Goal: Find specific page/section: Find specific page/section

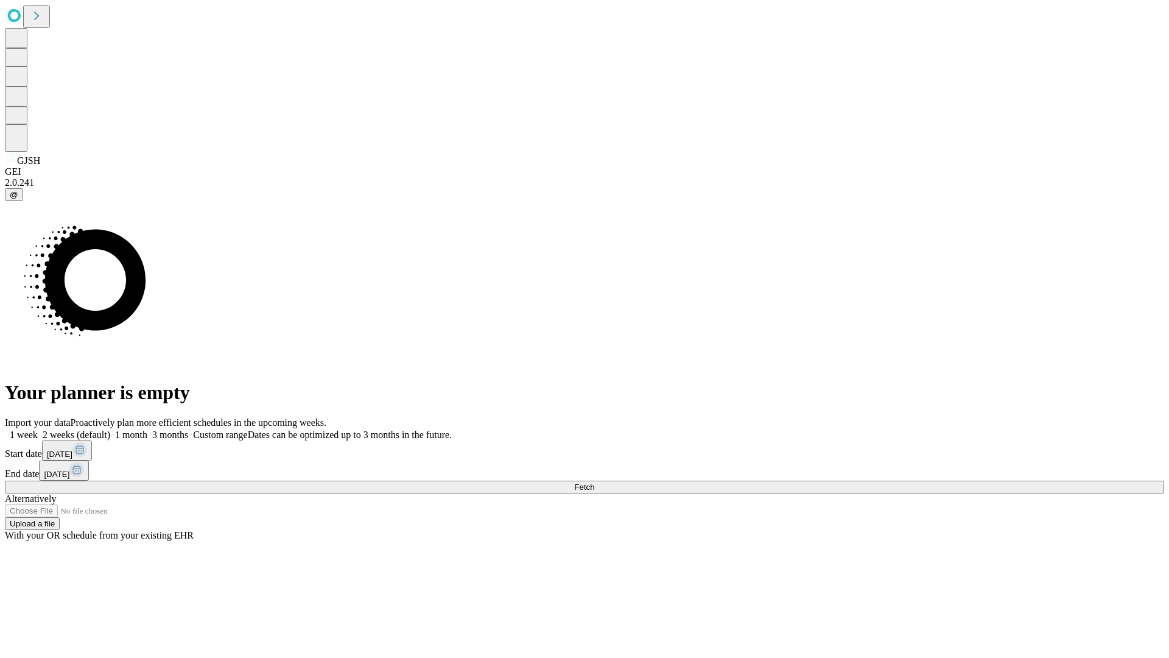
click at [594, 482] on span "Fetch" at bounding box center [584, 486] width 20 height 9
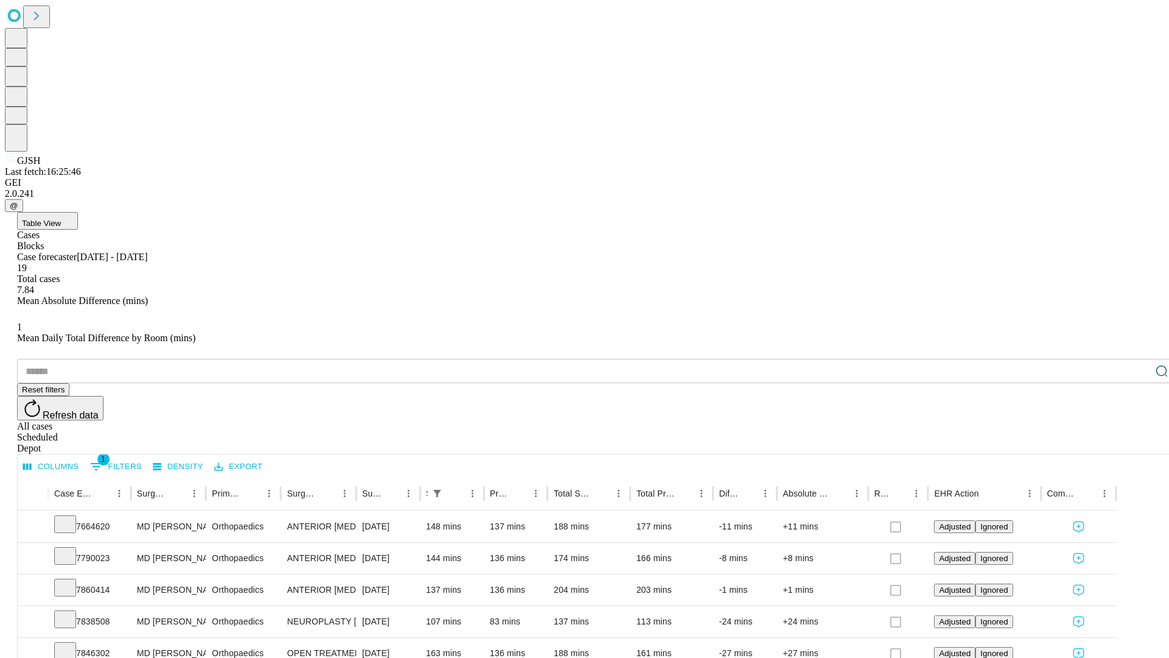
click at [61, 219] on span "Table View" at bounding box center [41, 223] width 39 height 9
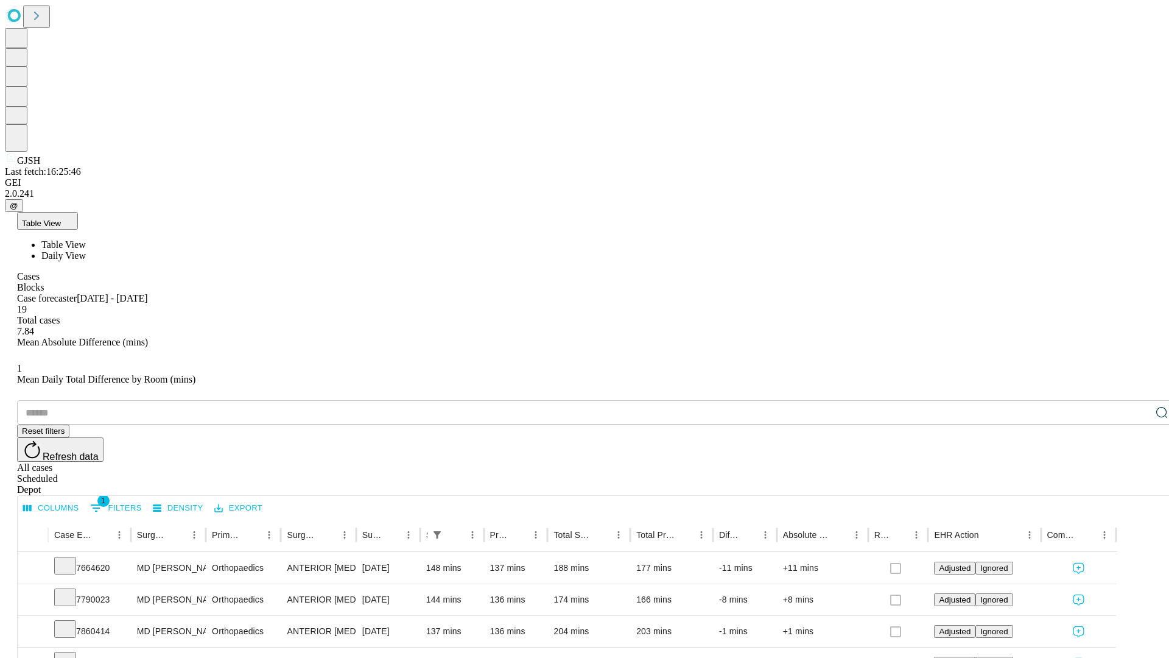
click at [86, 250] on span "Daily View" at bounding box center [63, 255] width 44 height 10
